Goal: Task Accomplishment & Management: Use online tool/utility

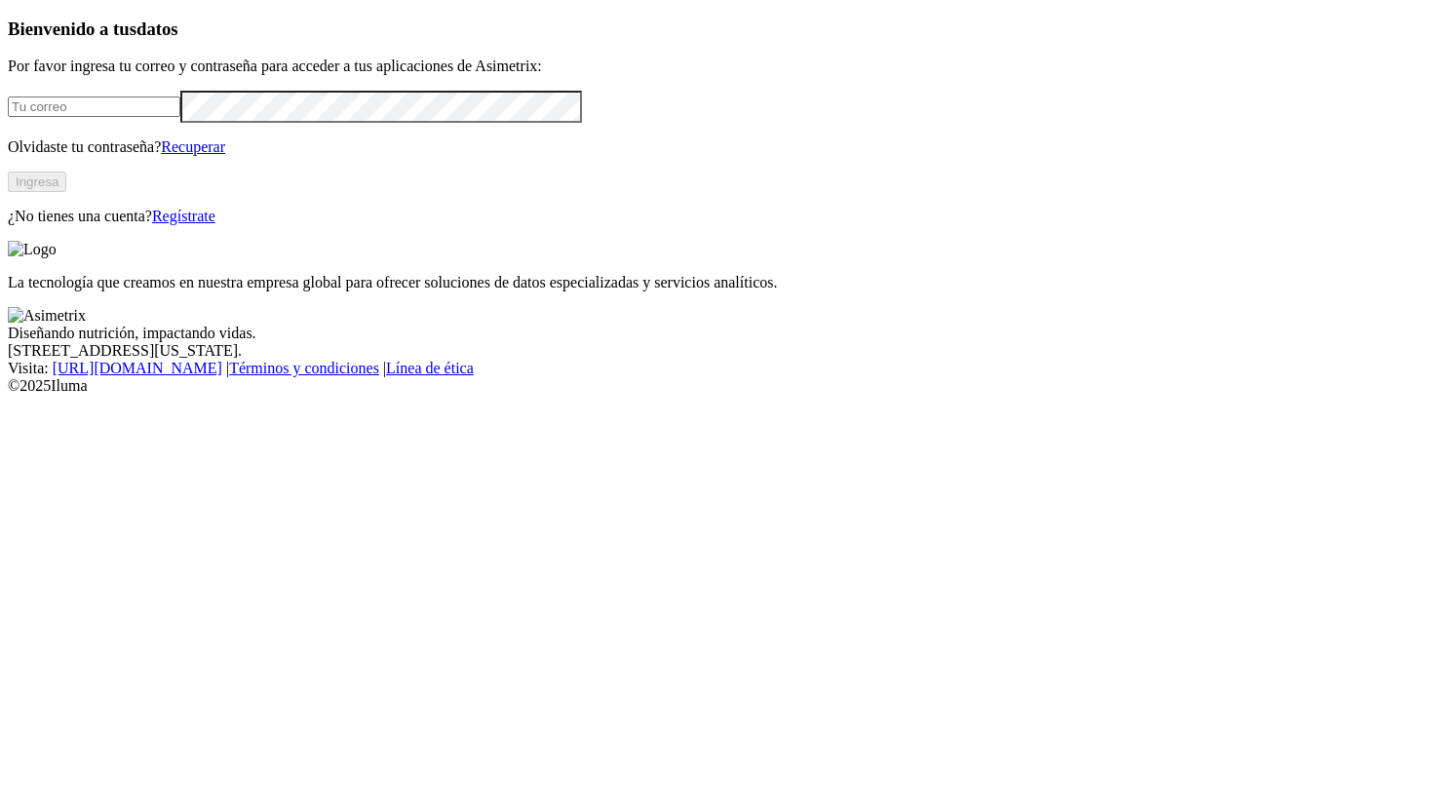
type input "[PERSON_NAME][EMAIL_ADDRESS][PERSON_NAME][DOMAIN_NAME]"
click at [66, 192] on button "Ingresa" at bounding box center [37, 182] width 58 height 20
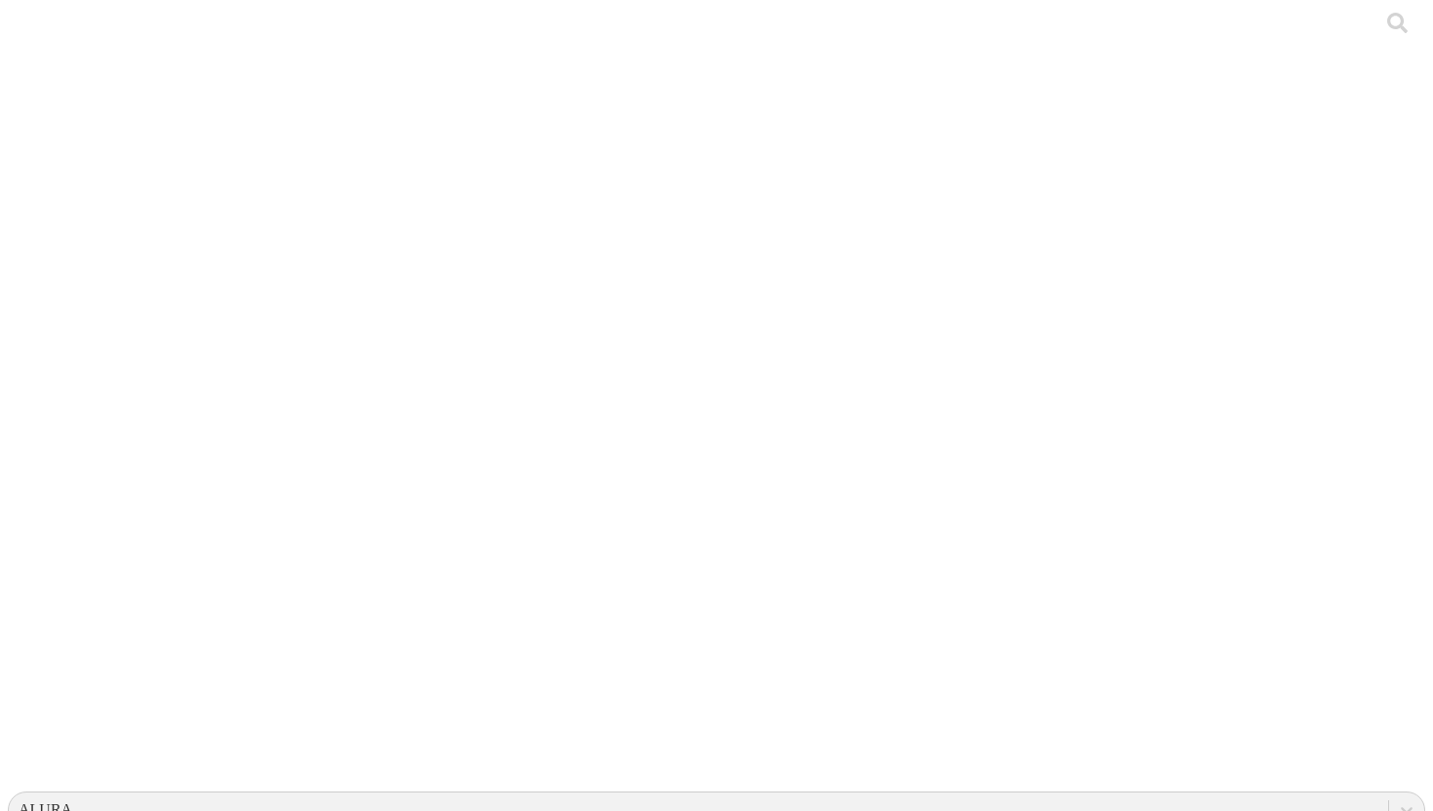
click at [30, 47] on icon at bounding box center [38, 398] width 60 height 780
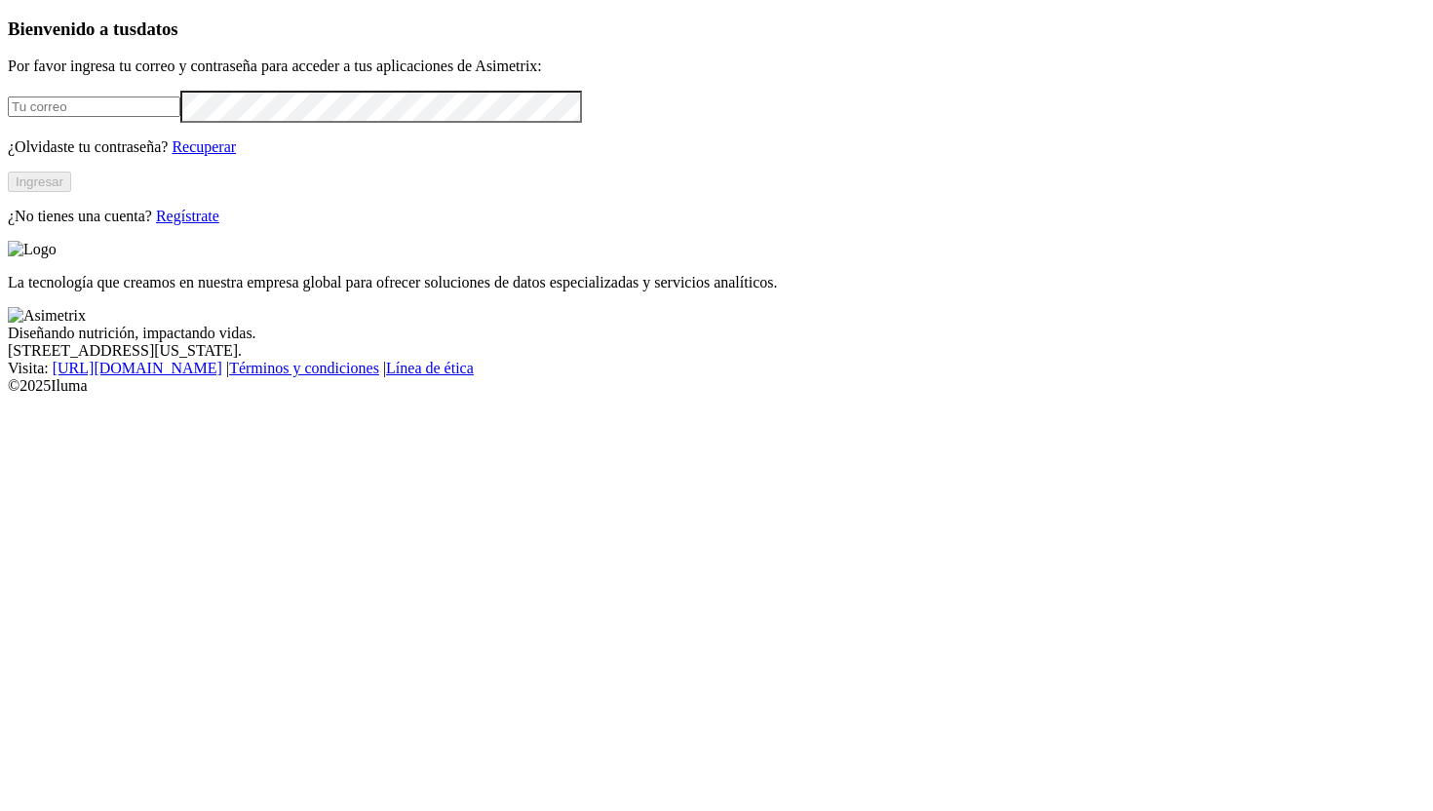
type input "[PERSON_NAME][EMAIL_ADDRESS][PERSON_NAME][DOMAIN_NAME]"
click at [71, 192] on button "Ingresar" at bounding box center [39, 182] width 63 height 20
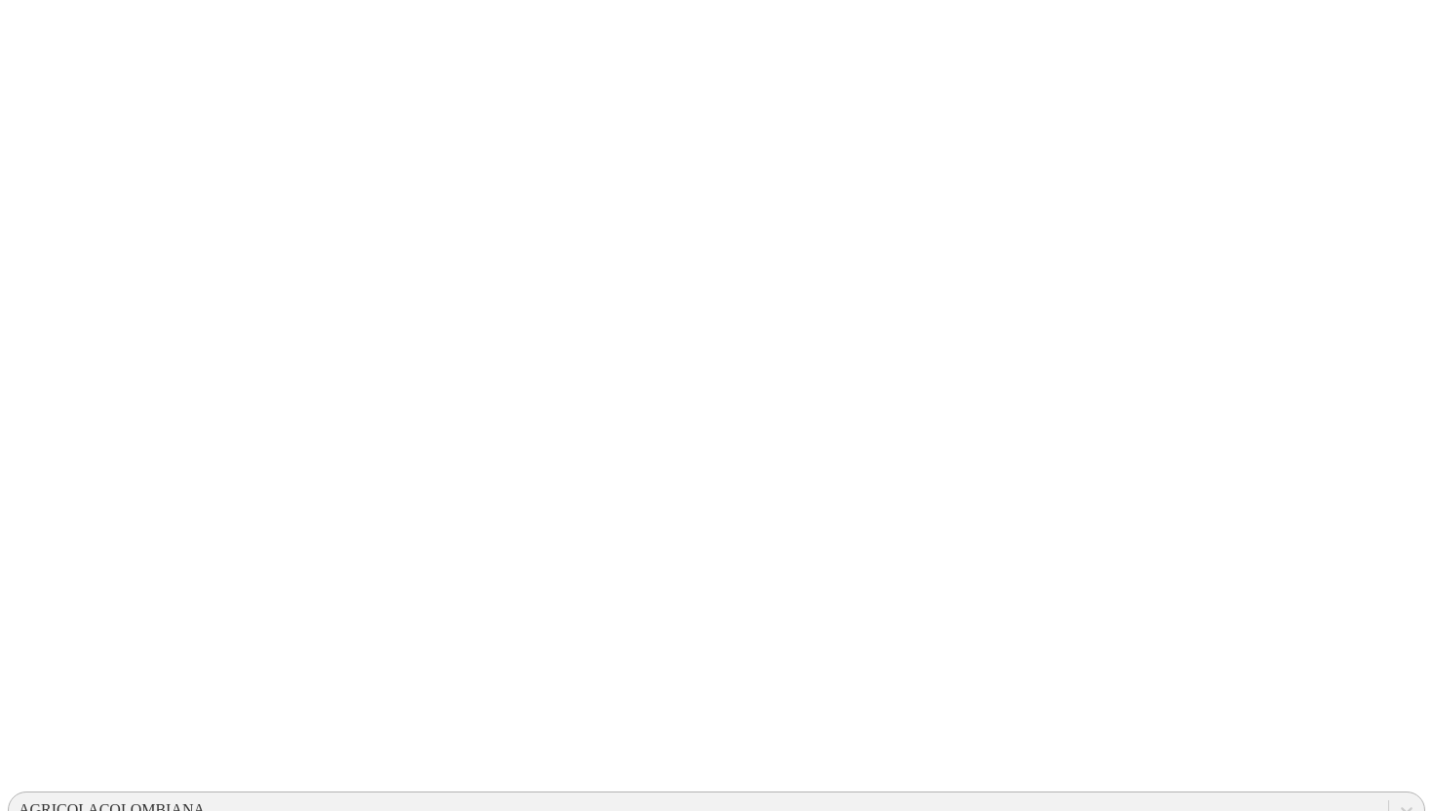
click at [205, 801] on div "AGRICOLACOLOMBIANA" at bounding box center [112, 810] width 186 height 18
